Goal: Information Seeking & Learning: Learn about a topic

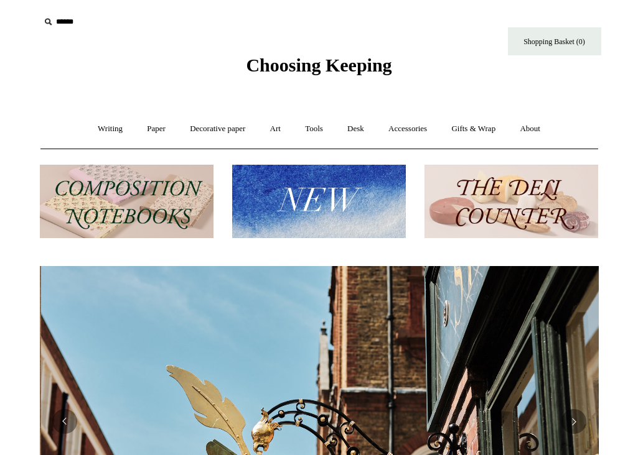
scroll to position [0, 559]
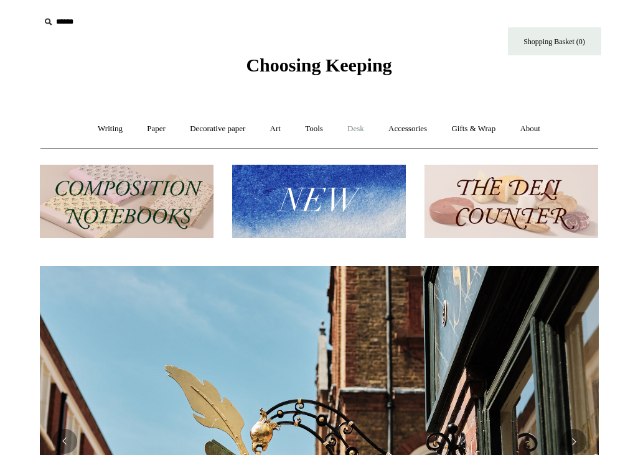
click at [361, 124] on link "Desk +" at bounding box center [355, 129] width 39 height 33
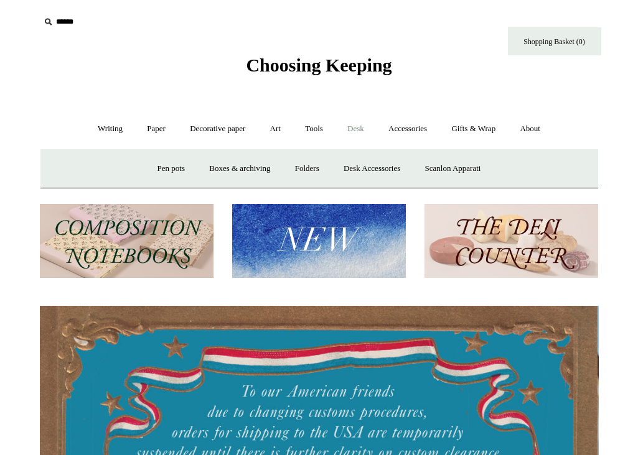
scroll to position [0, 0]
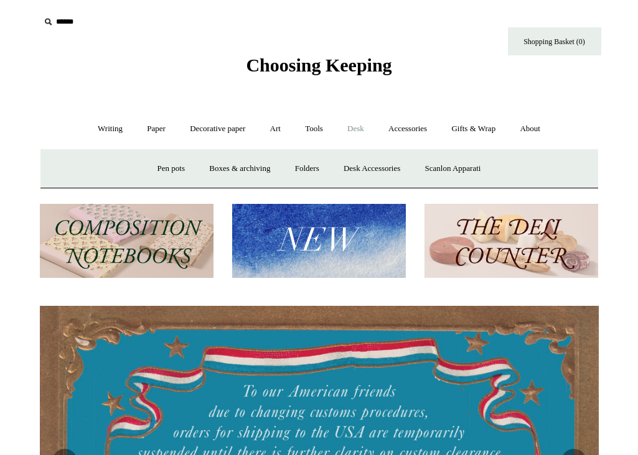
click at [190, 236] on img at bounding box center [127, 241] width 174 height 74
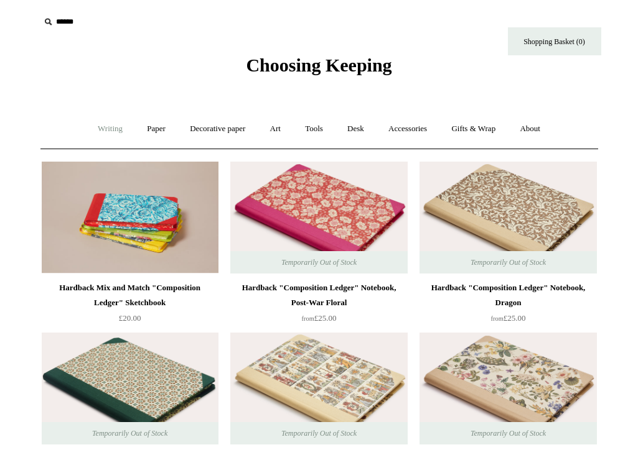
click at [105, 129] on link "Writing +" at bounding box center [109, 129] width 47 height 33
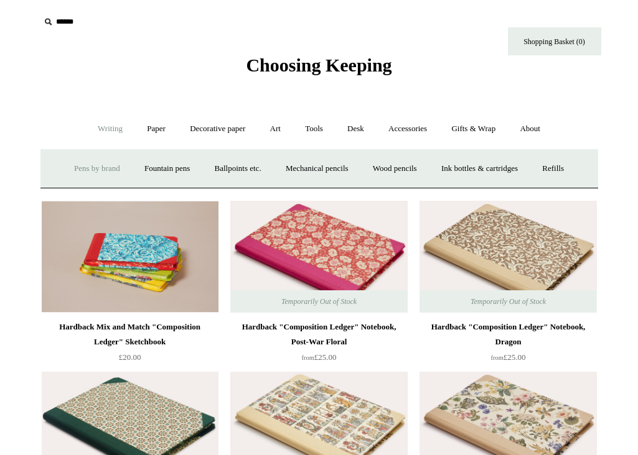
click at [90, 170] on link "Pens by brand +" at bounding box center [97, 168] width 68 height 33
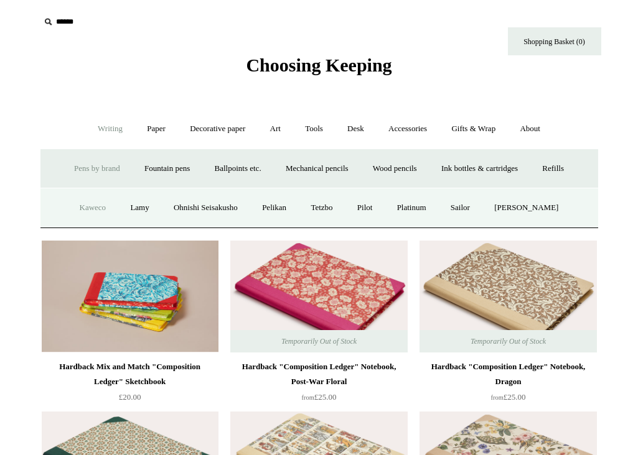
click at [90, 208] on link "Kaweco" at bounding box center [92, 208] width 49 height 33
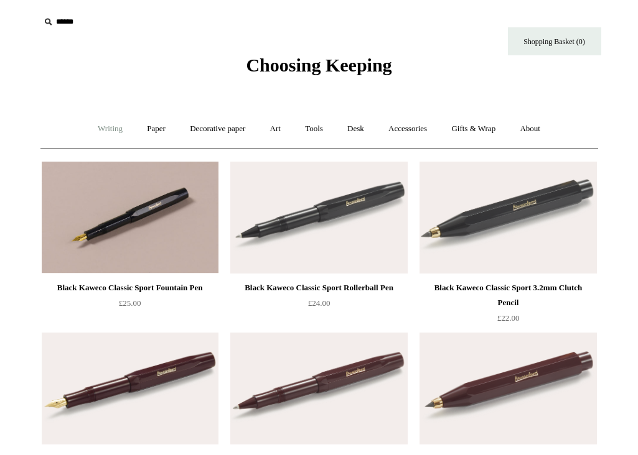
click at [110, 130] on link "Writing +" at bounding box center [109, 129] width 47 height 33
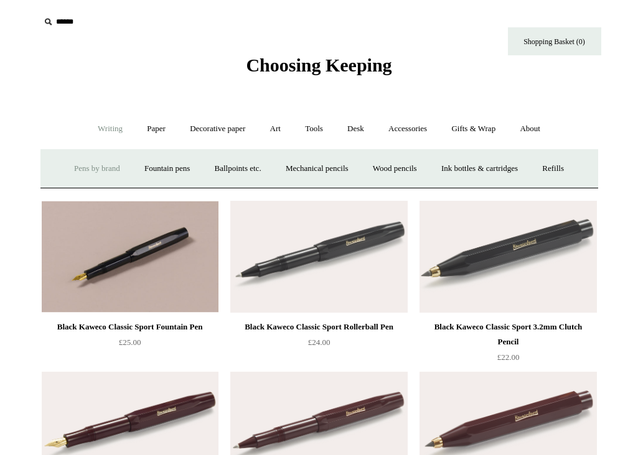
click at [95, 173] on link "Pens by brand +" at bounding box center [97, 168] width 68 height 33
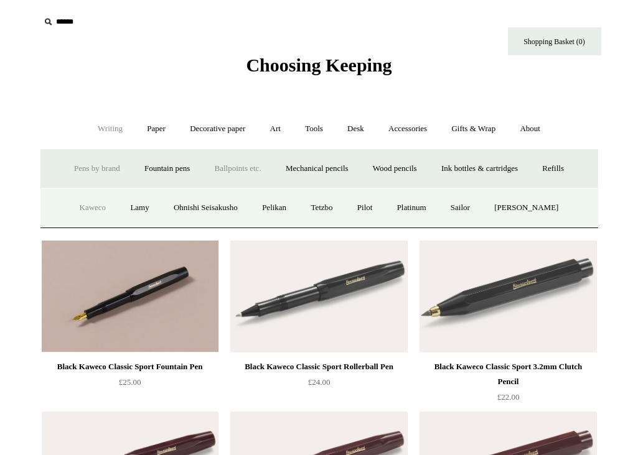
click at [241, 164] on link "Ballpoints etc. +" at bounding box center [237, 168] width 69 height 33
click at [316, 211] on link "Premium" at bounding box center [315, 208] width 52 height 33
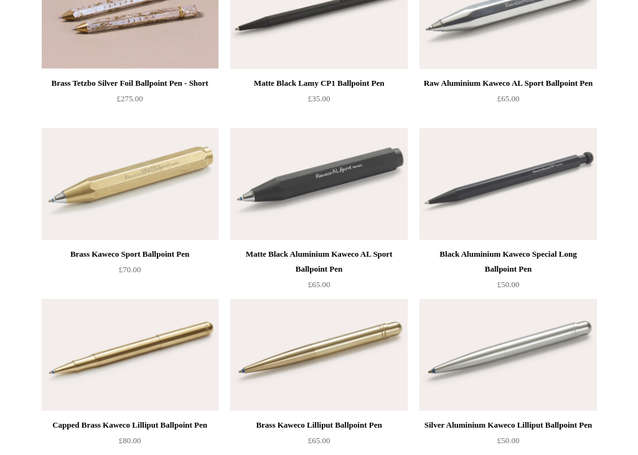
scroll to position [271, 0]
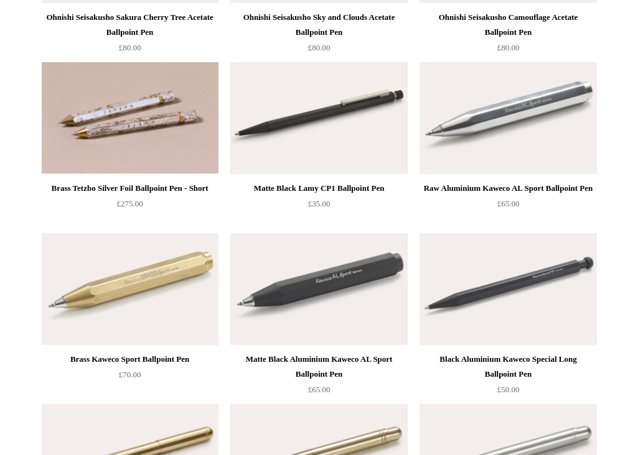
click at [305, 267] on img at bounding box center [318, 289] width 177 height 112
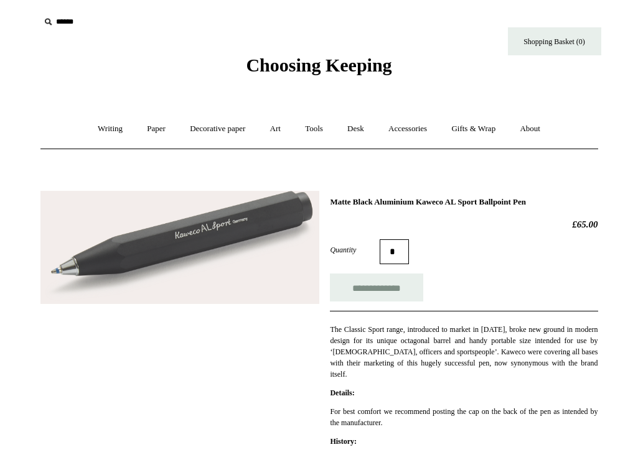
click at [198, 249] on img at bounding box center [179, 248] width 279 height 114
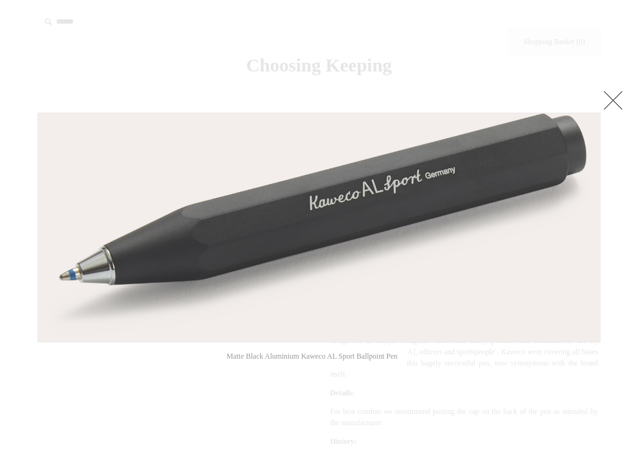
click at [611, 96] on link at bounding box center [612, 100] width 25 height 25
